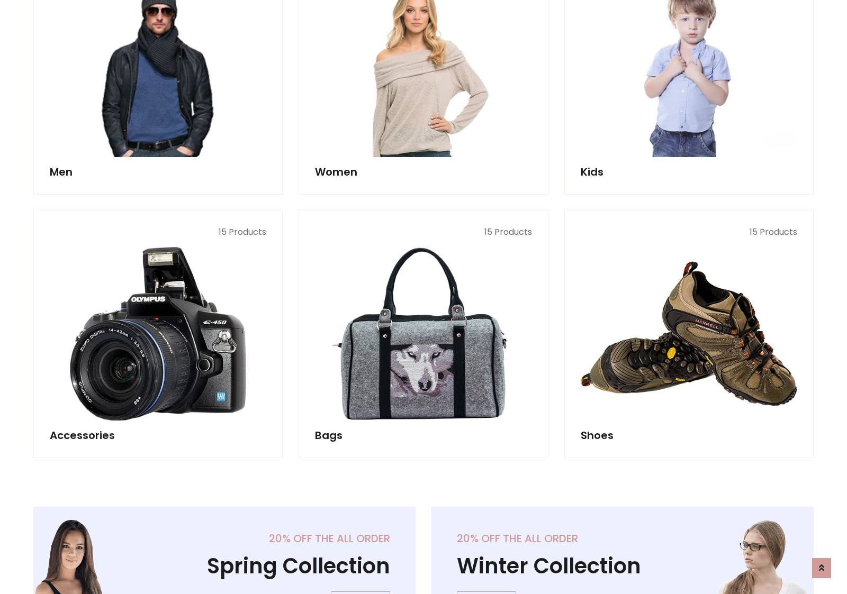
scroll to position [354, 0]
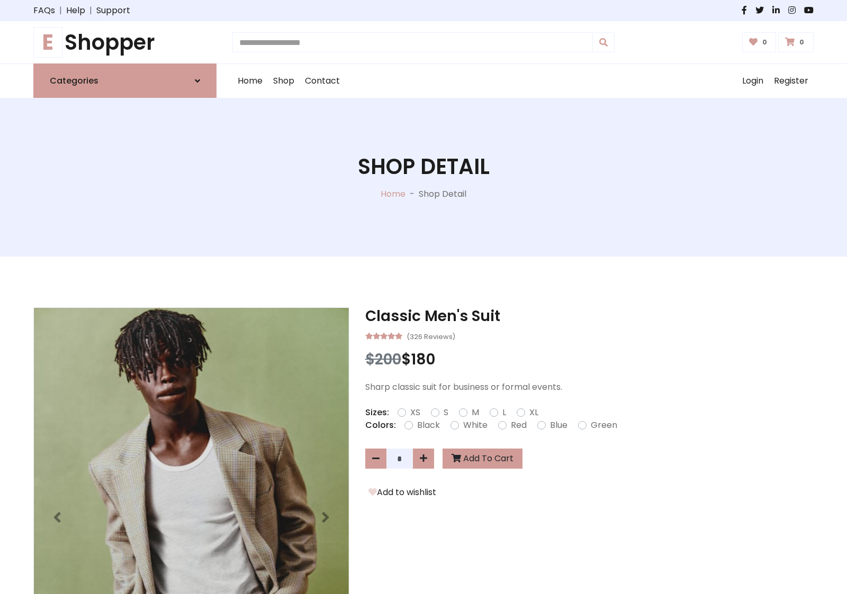
click at [125, 42] on h1 "E Shopper" at bounding box center [124, 42] width 183 height 25
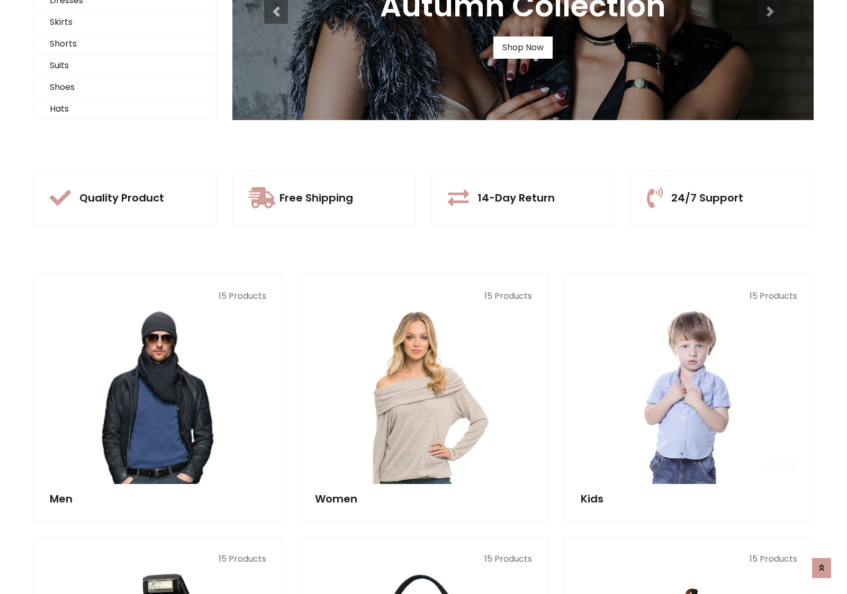
scroll to position [102, 0]
